Goal: Information Seeking & Learning: Learn about a topic

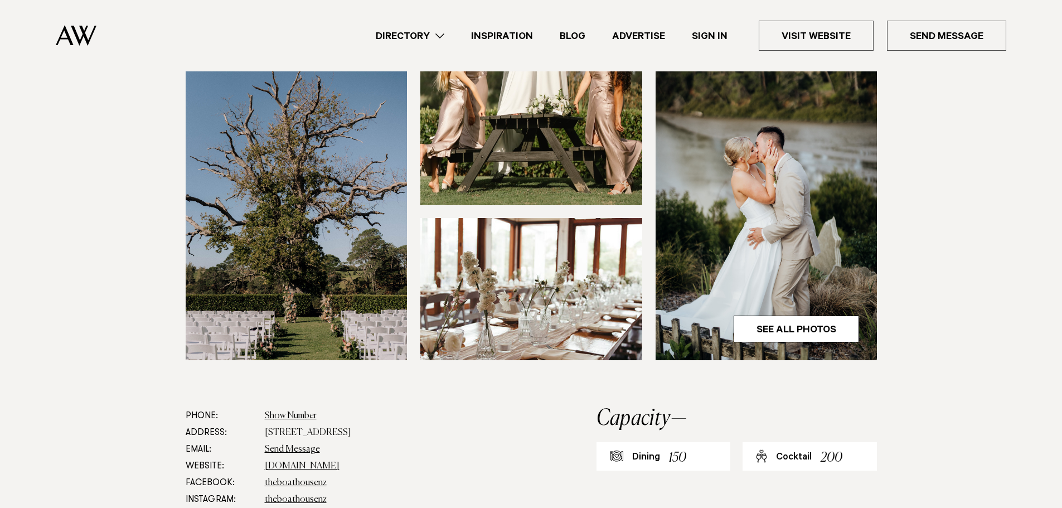
scroll to position [335, 0]
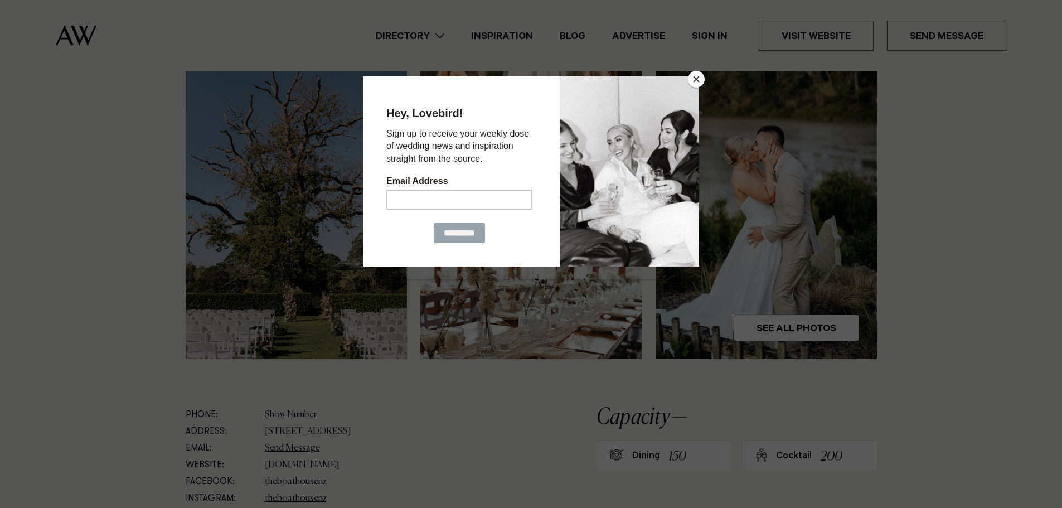
click at [697, 80] on button "Close" at bounding box center [696, 79] width 17 height 17
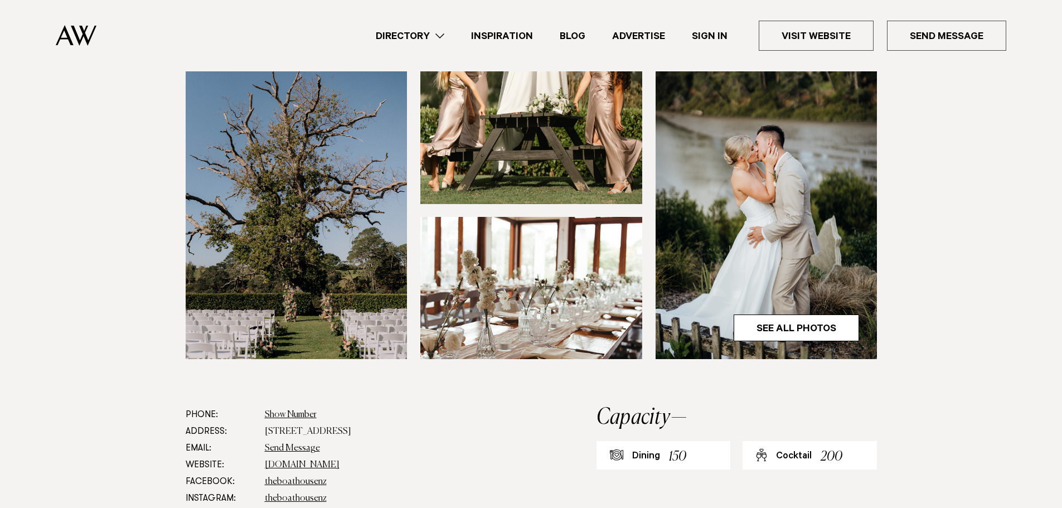
click at [313, 195] on img at bounding box center [297, 210] width 222 height 297
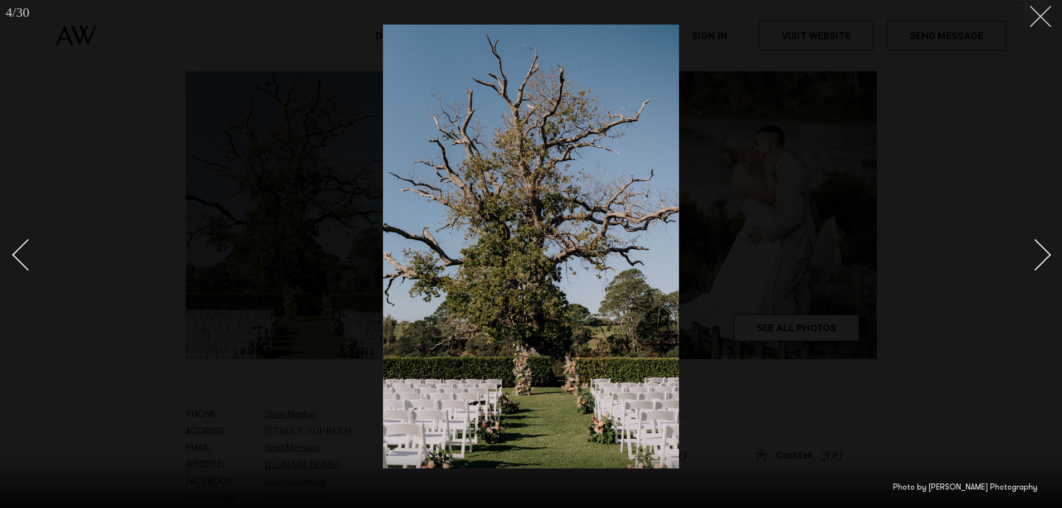
click at [1028, 24] on button at bounding box center [1036, 12] width 25 height 25
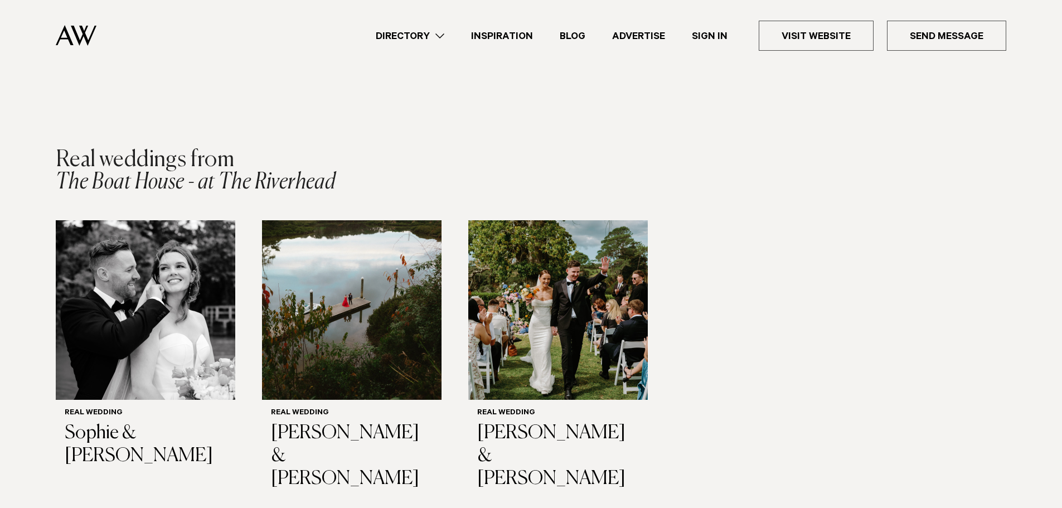
scroll to position [1561, 0]
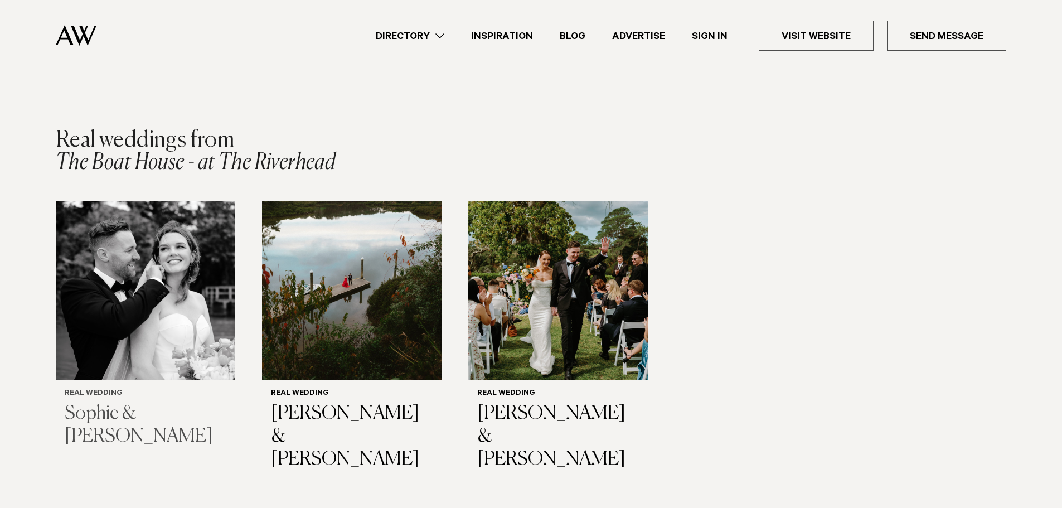
click at [171, 295] on img "1 / 3" at bounding box center [146, 291] width 180 height 180
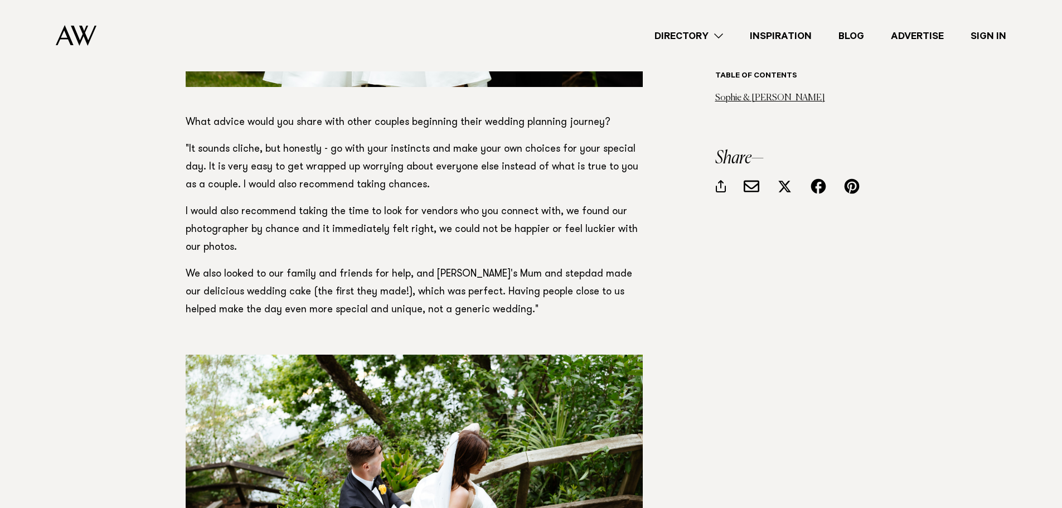
scroll to position [5464, 0]
